Goal: Navigation & Orientation: Find specific page/section

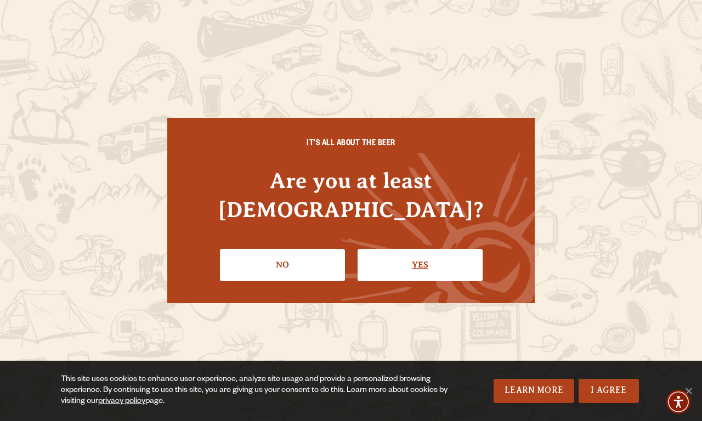
click at [359, 249] on link "Yes" at bounding box center [420, 265] width 125 height 32
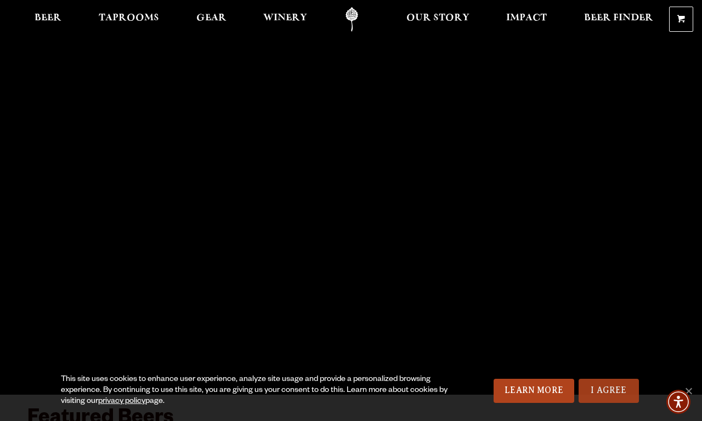
click at [582, 384] on link "I Agree" at bounding box center [608, 391] width 60 height 24
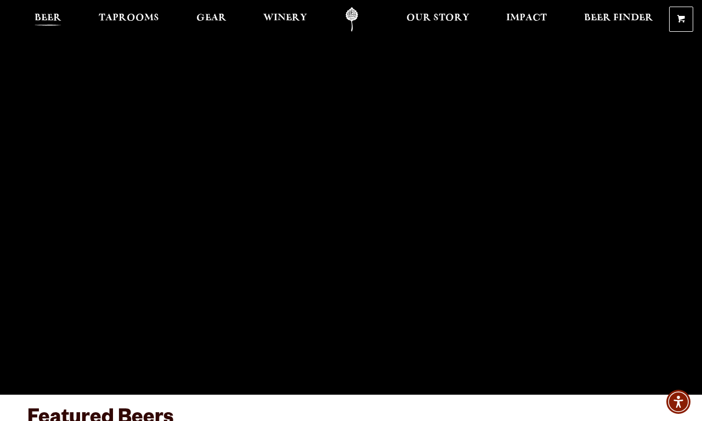
click at [44, 22] on span "Beer" at bounding box center [48, 18] width 27 height 9
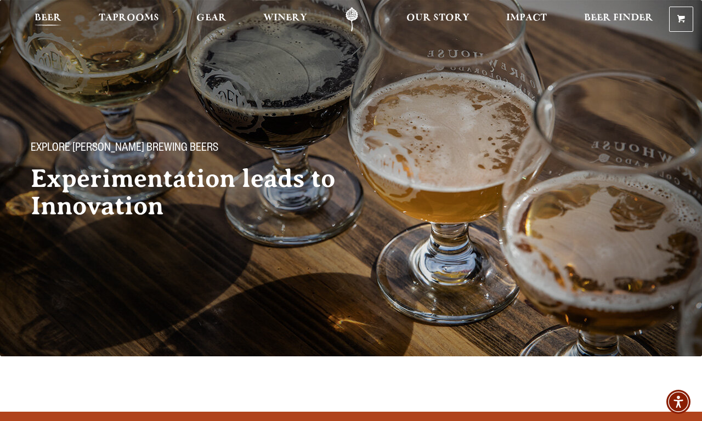
click at [56, 21] on span "Beer" at bounding box center [48, 18] width 27 height 9
click at [44, 22] on span "Beer" at bounding box center [48, 18] width 27 height 9
click at [588, 22] on span "Beer Finder" at bounding box center [618, 18] width 69 height 9
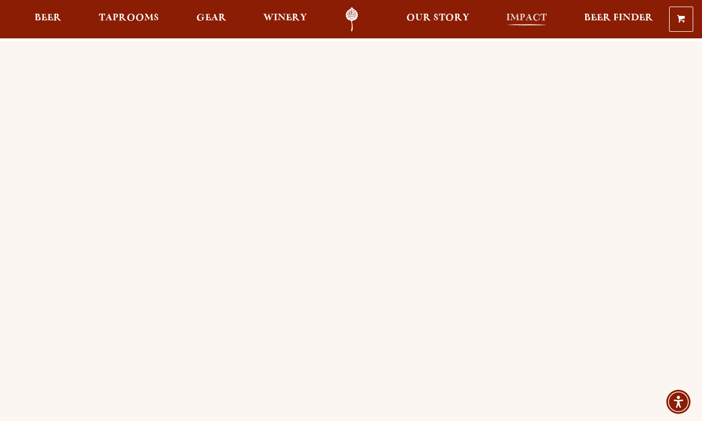
click at [507, 22] on span "Impact" at bounding box center [526, 18] width 41 height 9
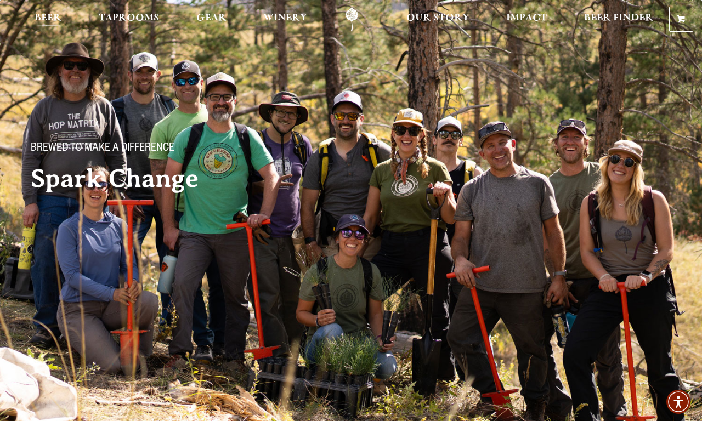
click at [56, 22] on span "Beer" at bounding box center [48, 18] width 27 height 9
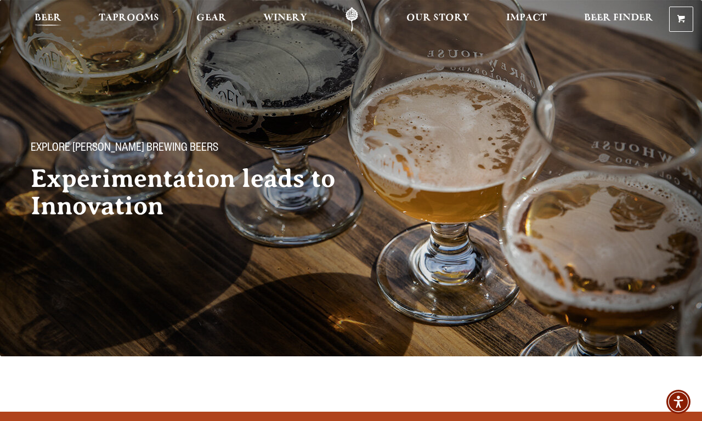
click at [56, 22] on span "Beer" at bounding box center [48, 18] width 27 height 9
